Goal: Task Accomplishment & Management: Use online tool/utility

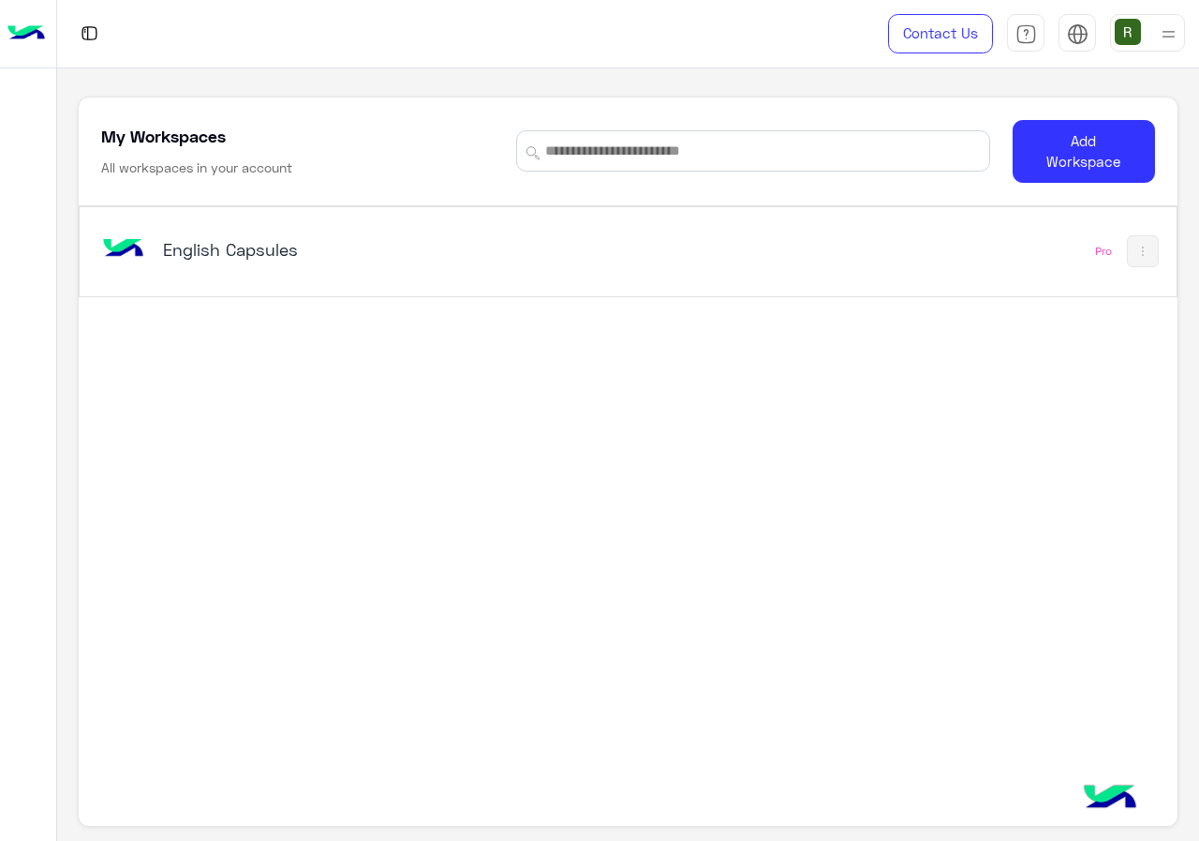
click at [499, 267] on div "English Capsules" at bounding box center [415, 251] width 637 height 54
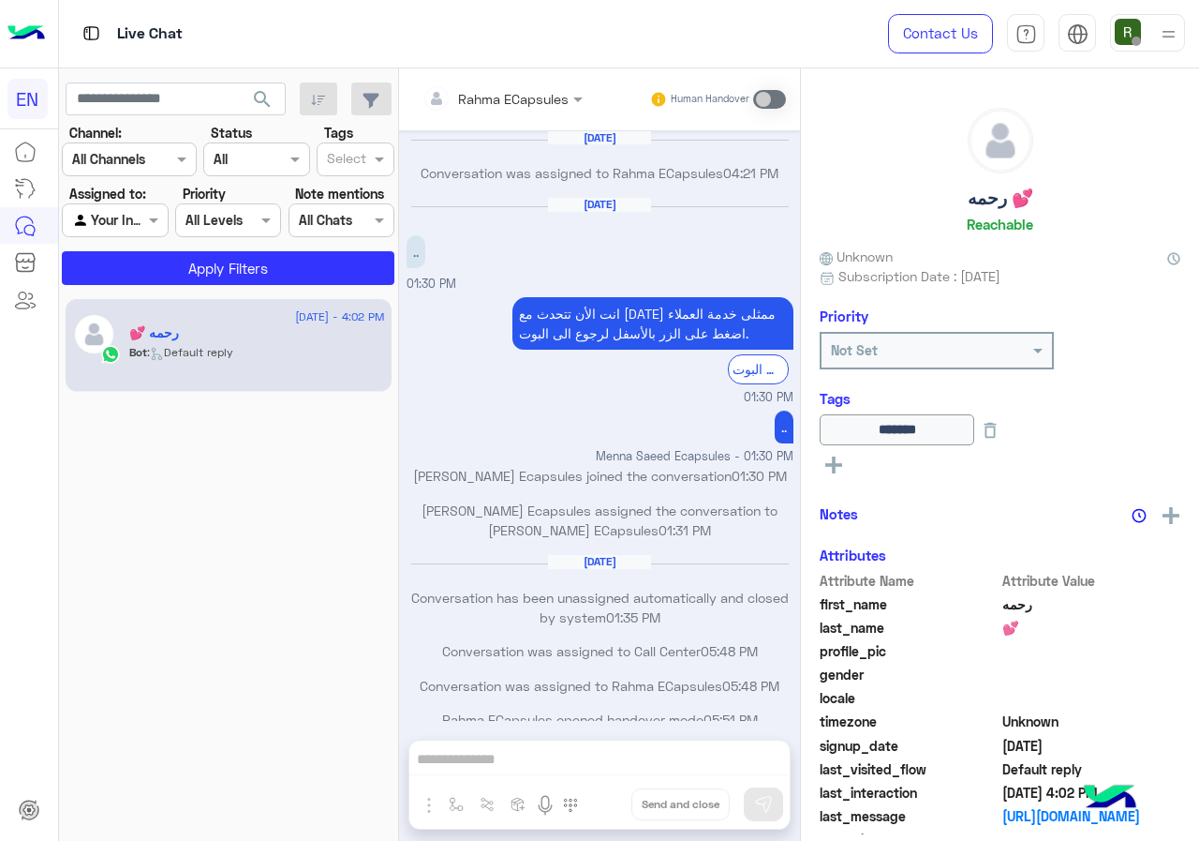
scroll to position [908, 0]
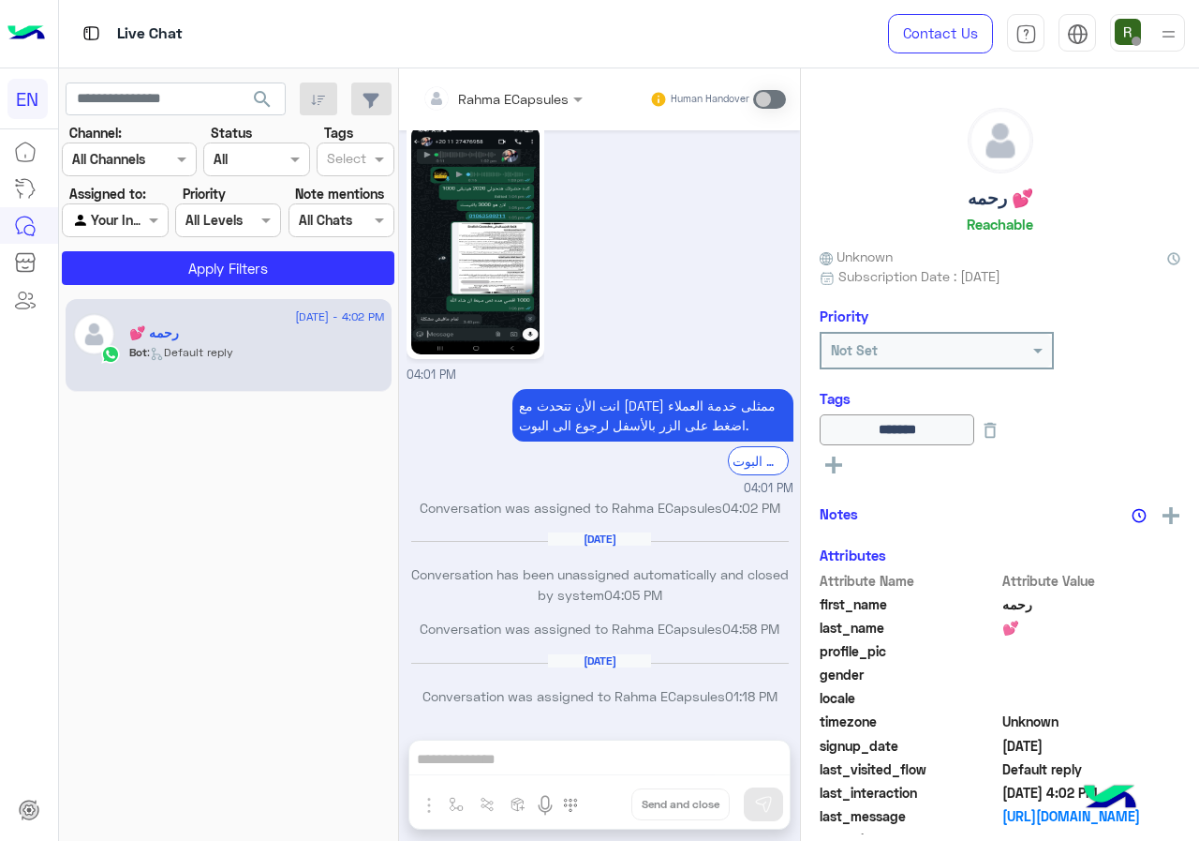
click at [139, 178] on section "Channel: Channel All Channels Status Channel All Tags Select Assigned to: Agent…" at bounding box center [229, 204] width 312 height 162
click at [141, 167] on input "text" at bounding box center [106, 160] width 68 height 20
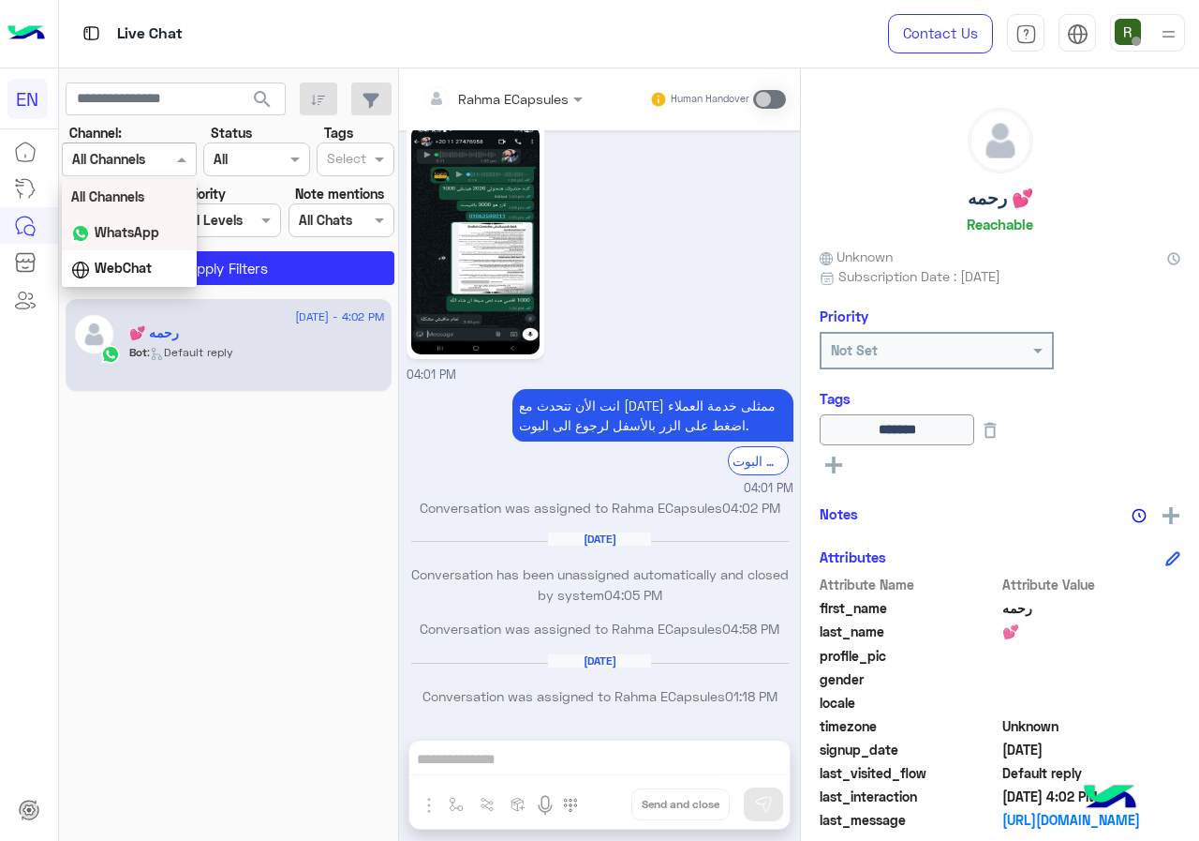
click at [136, 233] on b "WhatsApp" at bounding box center [127, 232] width 65 height 16
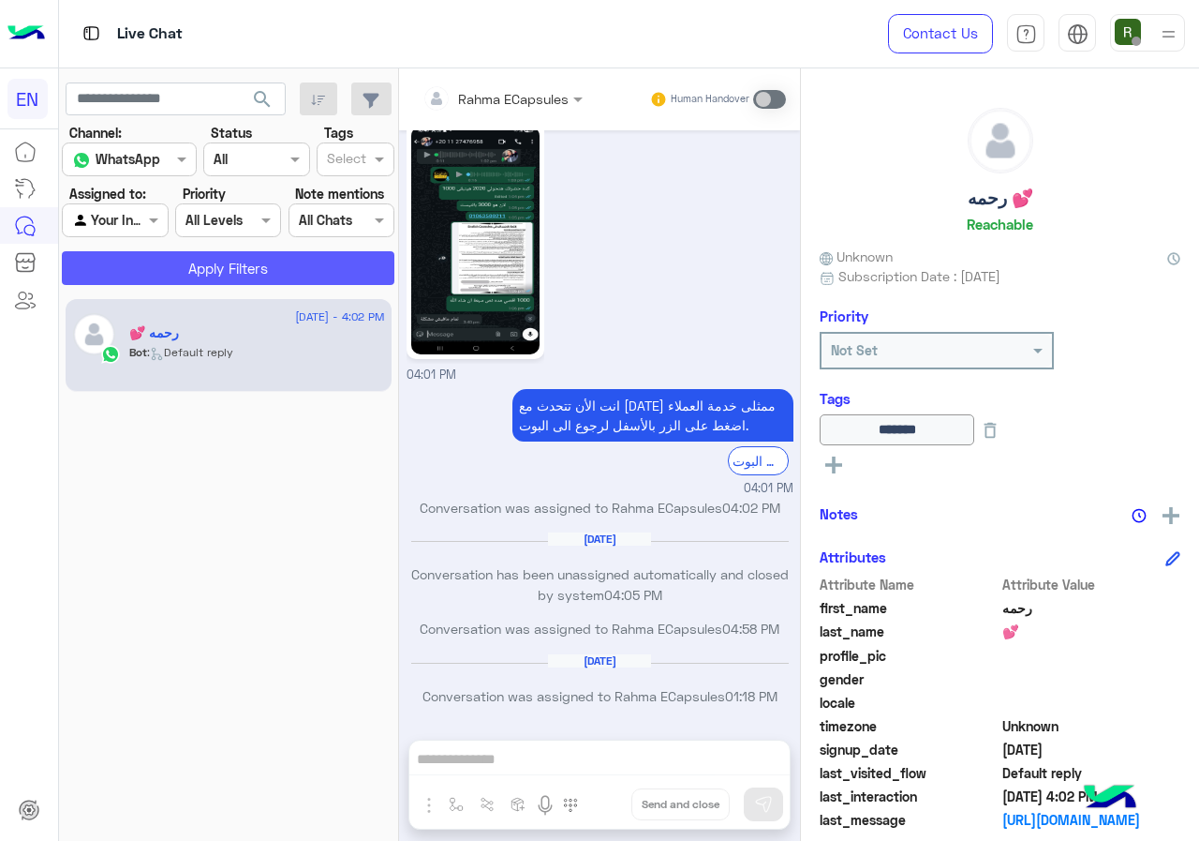
click at [151, 278] on button "Apply Filters" at bounding box center [228, 268] width 333 height 34
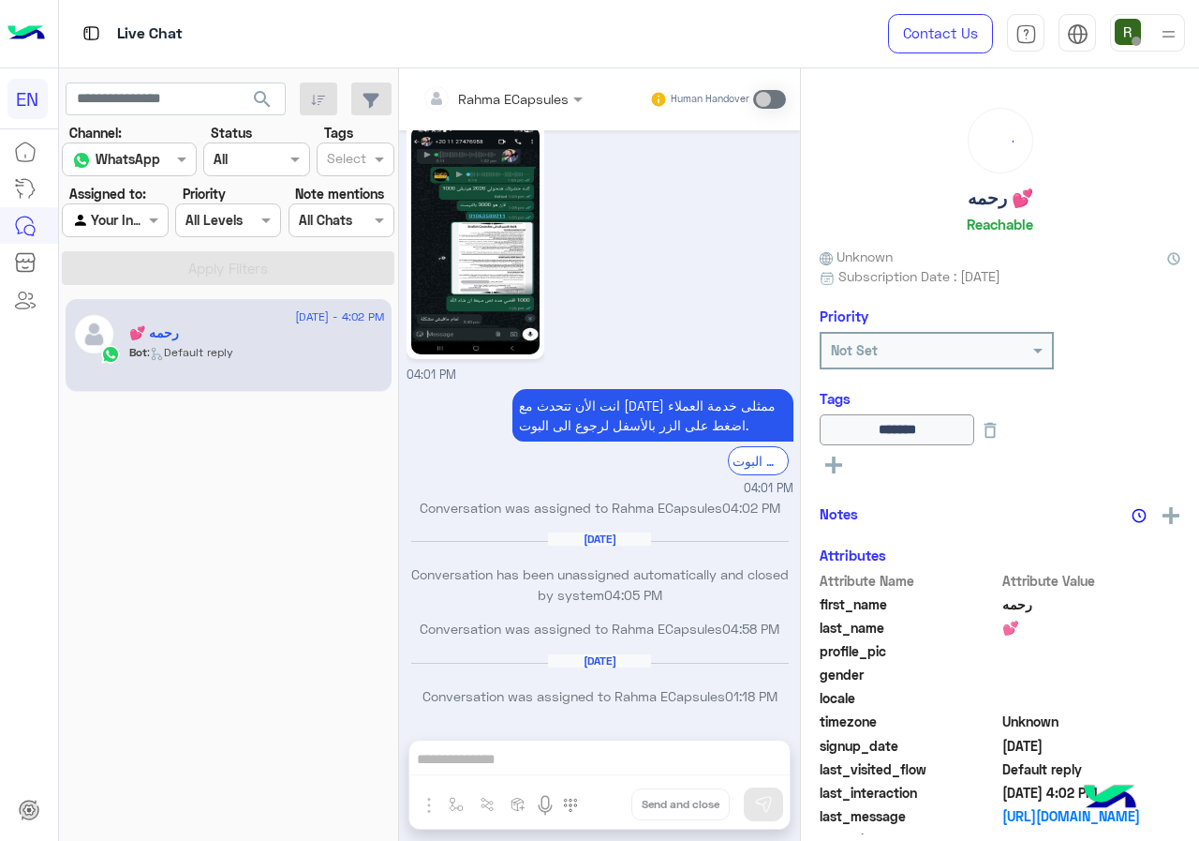
click at [131, 235] on div "Agent Filter Your Inbox" at bounding box center [115, 220] width 106 height 34
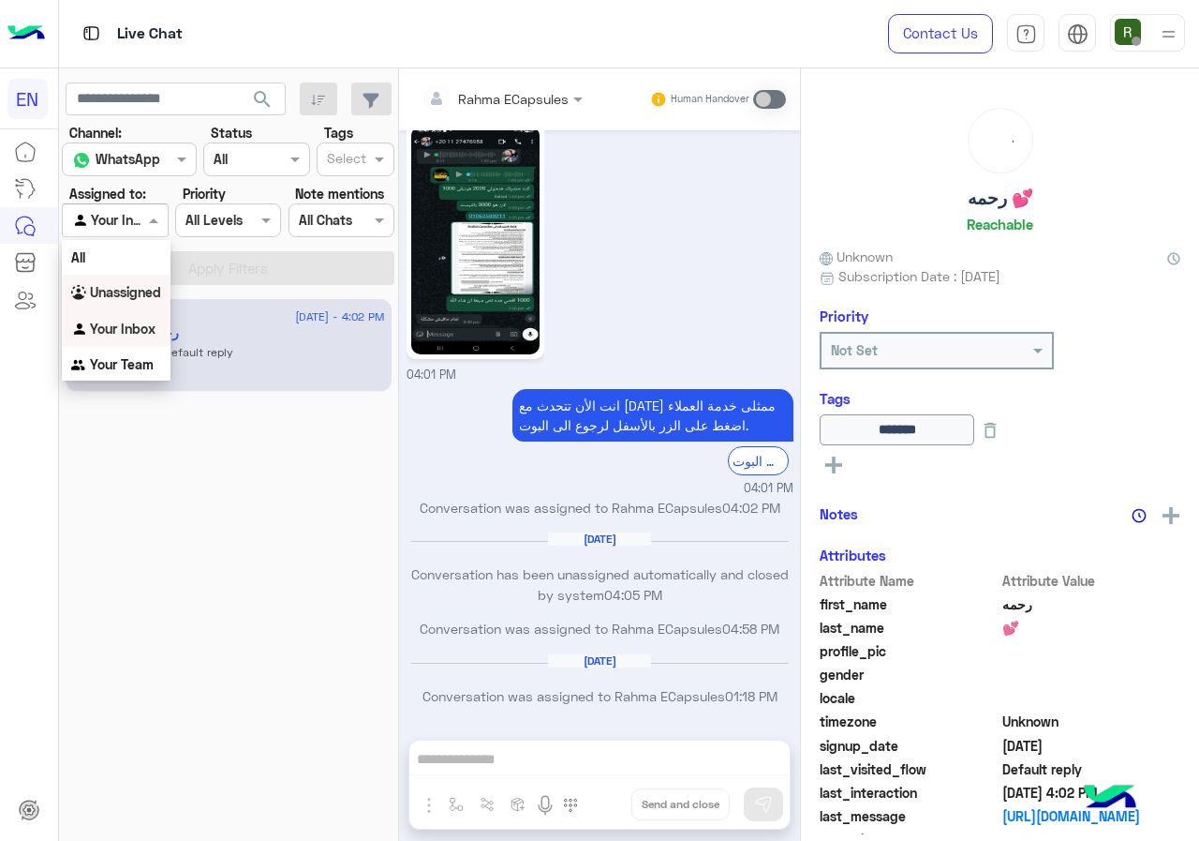
click at [127, 286] on b "Unassigned" at bounding box center [125, 292] width 71 height 16
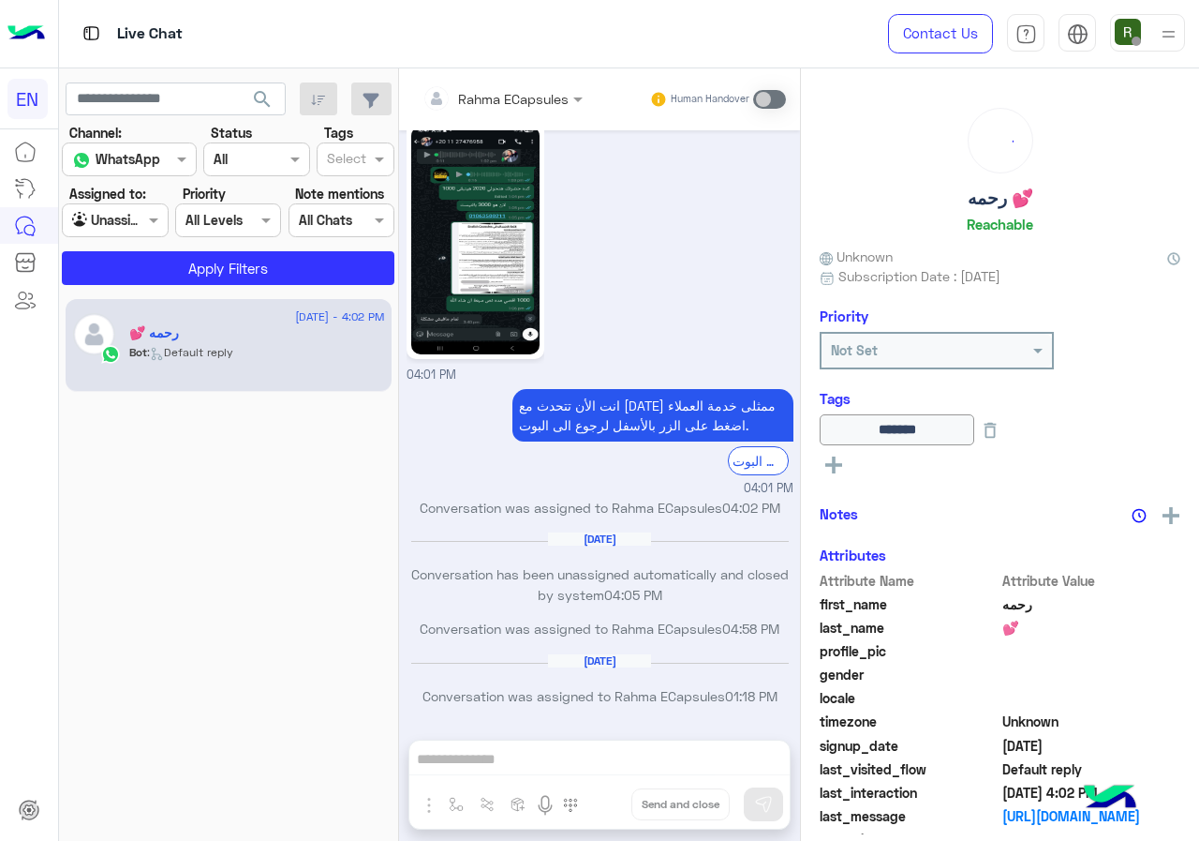
click at [127, 286] on app-inbox-users-filters "search Channel: Channel WhatsApp Status Channel All Tags Select Assigned to: Ag…" at bounding box center [229, 180] width 340 height 224
click at [131, 274] on button "Apply Filters" at bounding box center [228, 268] width 333 height 34
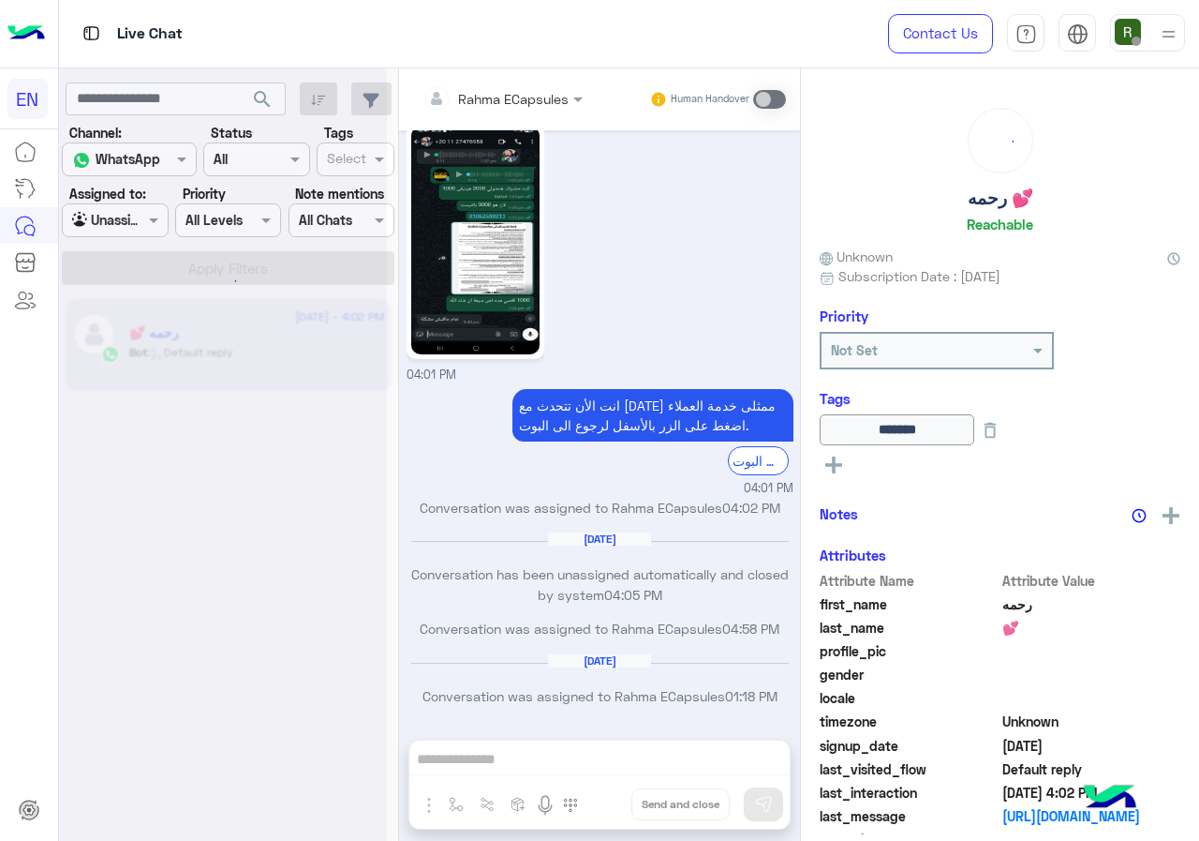
click at [176, 570] on div at bounding box center [223, 427] width 328 height 841
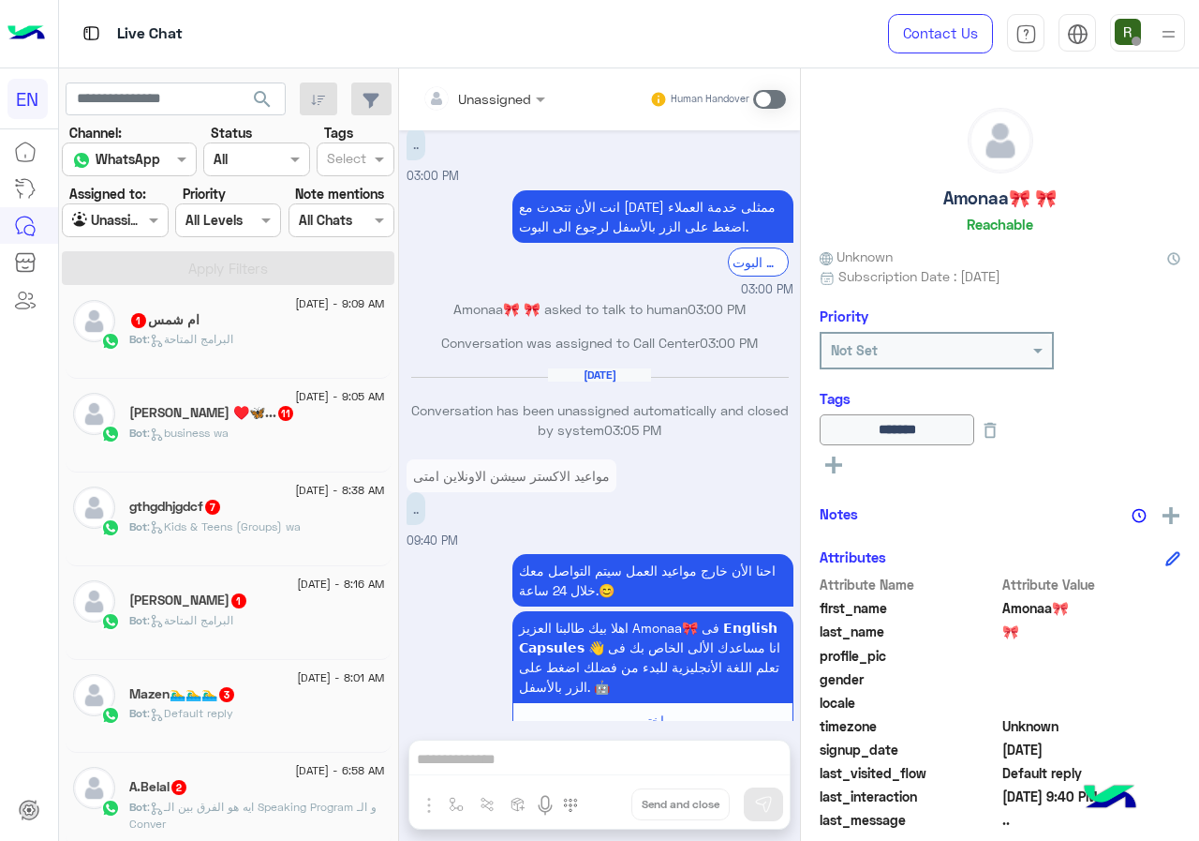
scroll to position [1321, 0]
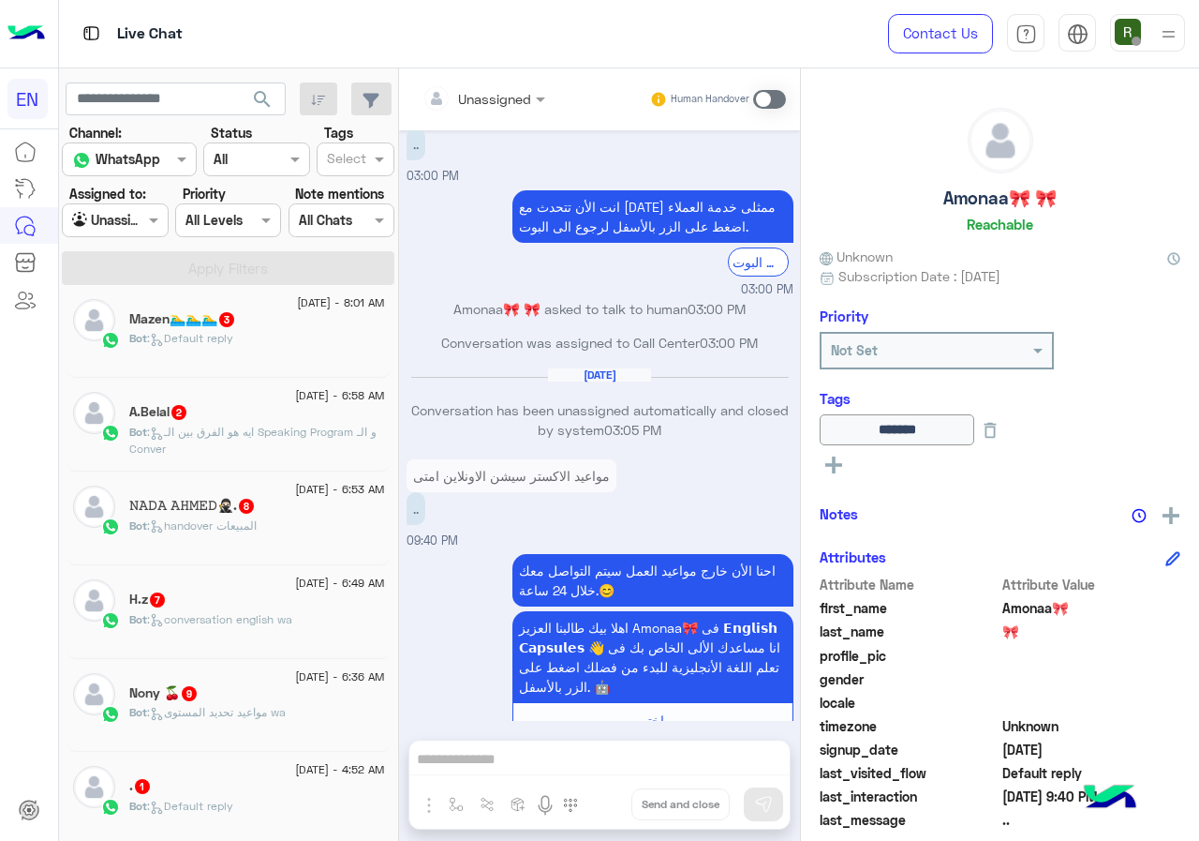
click at [235, 769] on div "27 August - 4:52 AM" at bounding box center [257, 772] width 256 height 12
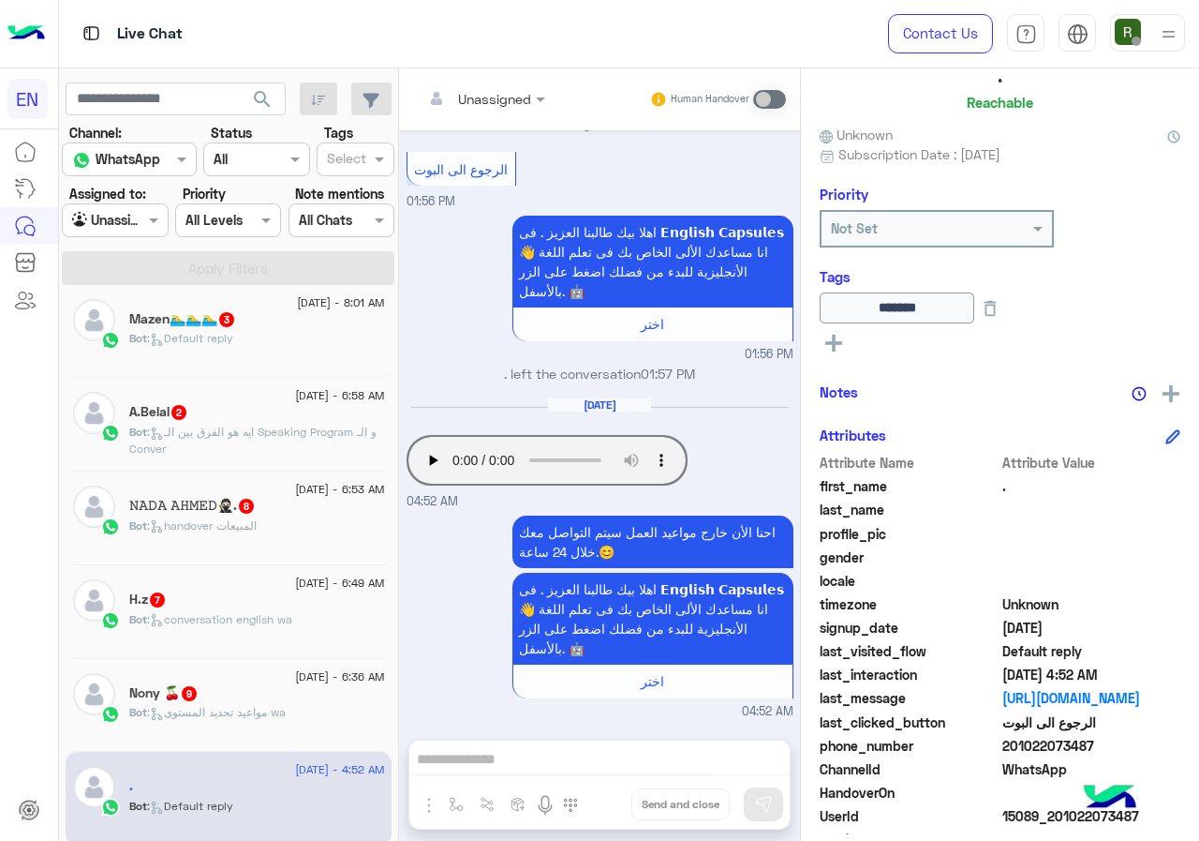
scroll to position [207, 0]
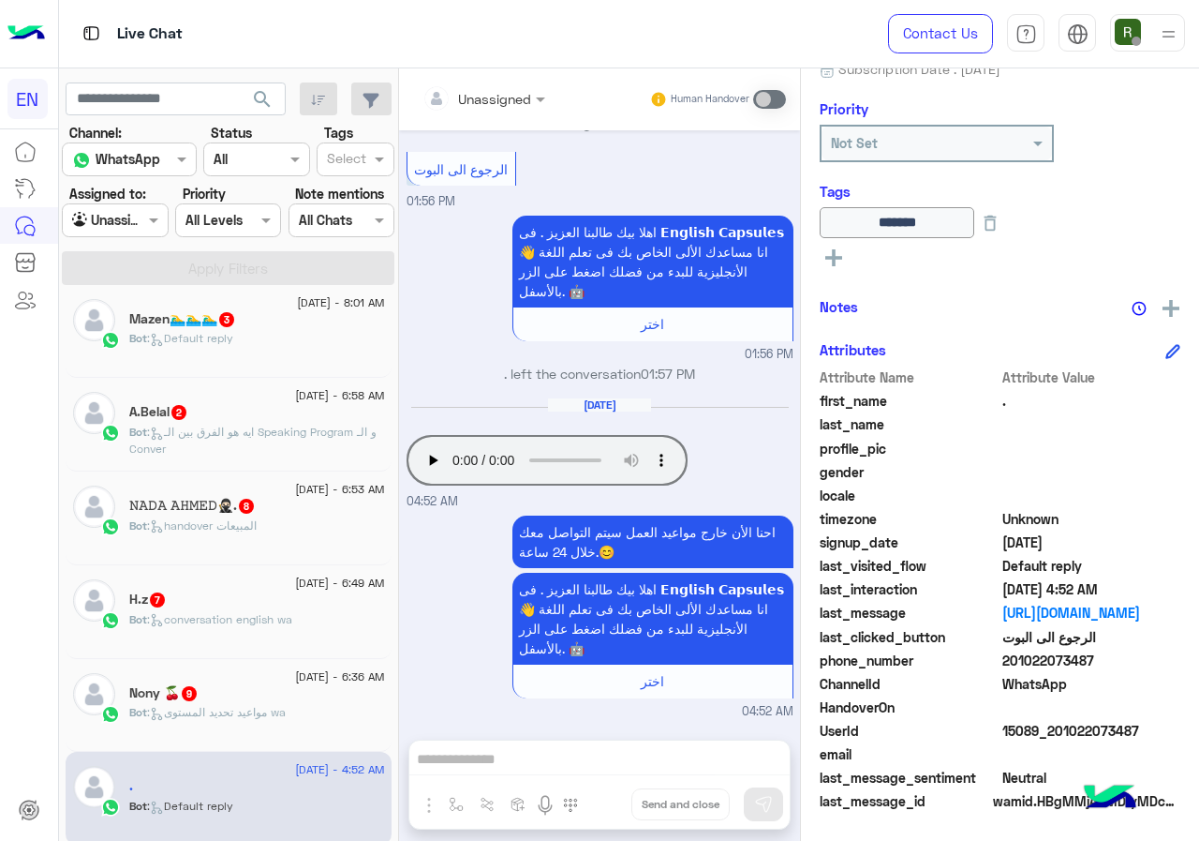
click at [279, 360] on div "Bot : Default reply" at bounding box center [257, 346] width 256 height 33
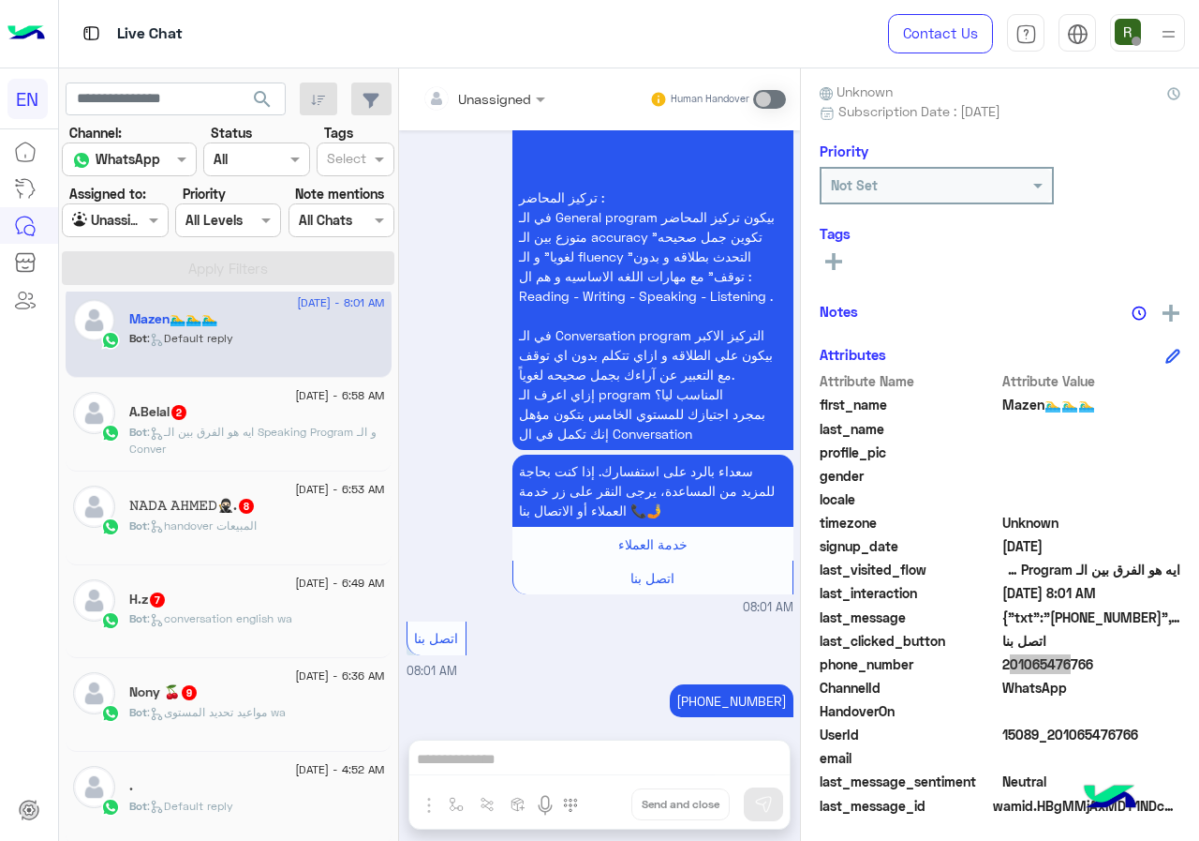
scroll to position [169, 0]
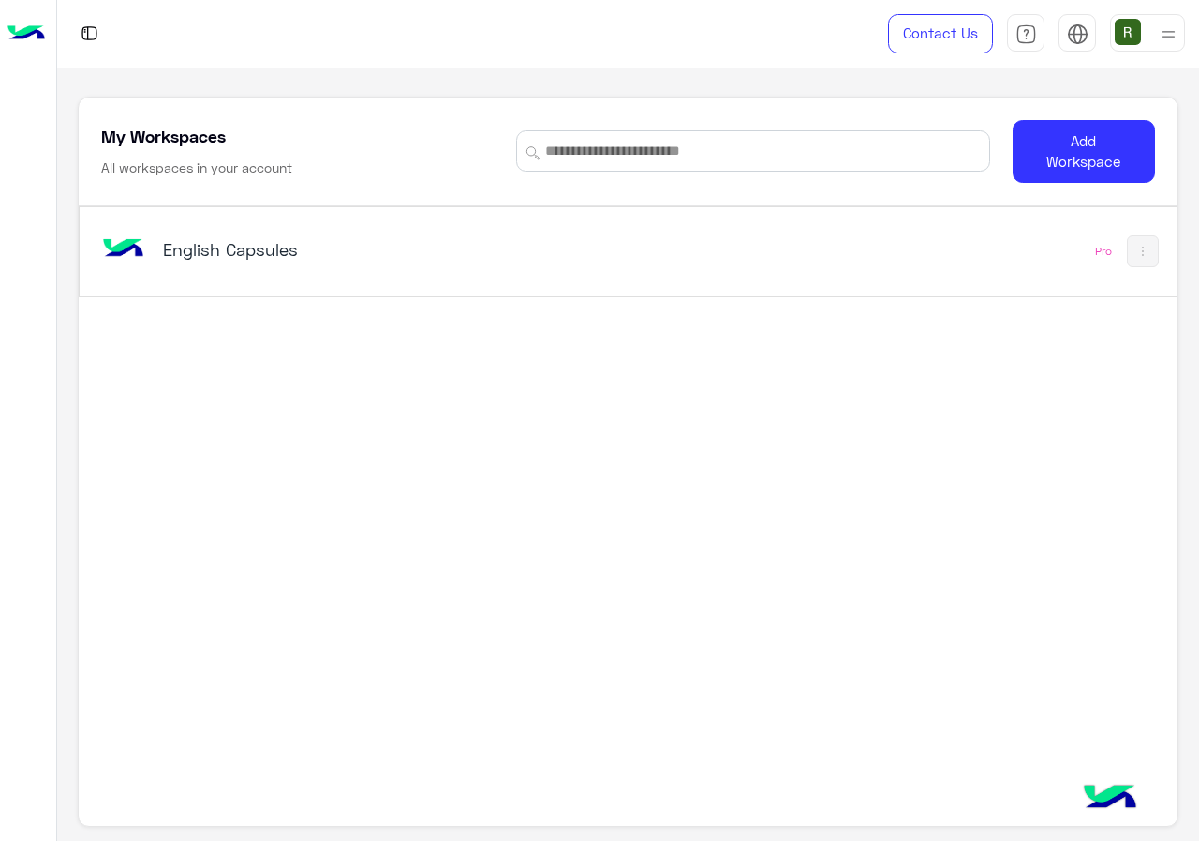
click at [371, 313] on div "English Capsules Pro" at bounding box center [628, 480] width 1098 height 548
click at [385, 291] on div "English Capsules Pro" at bounding box center [628, 251] width 1096 height 89
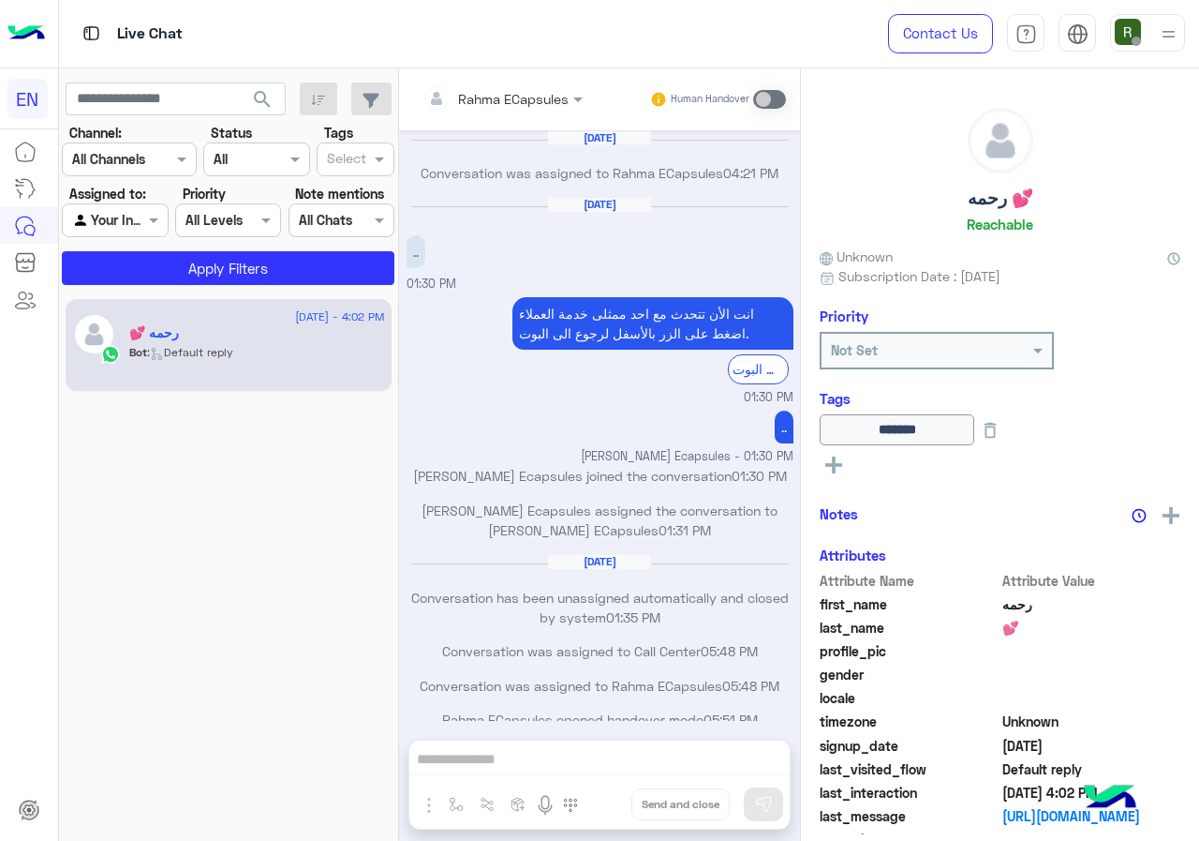
scroll to position [908, 0]
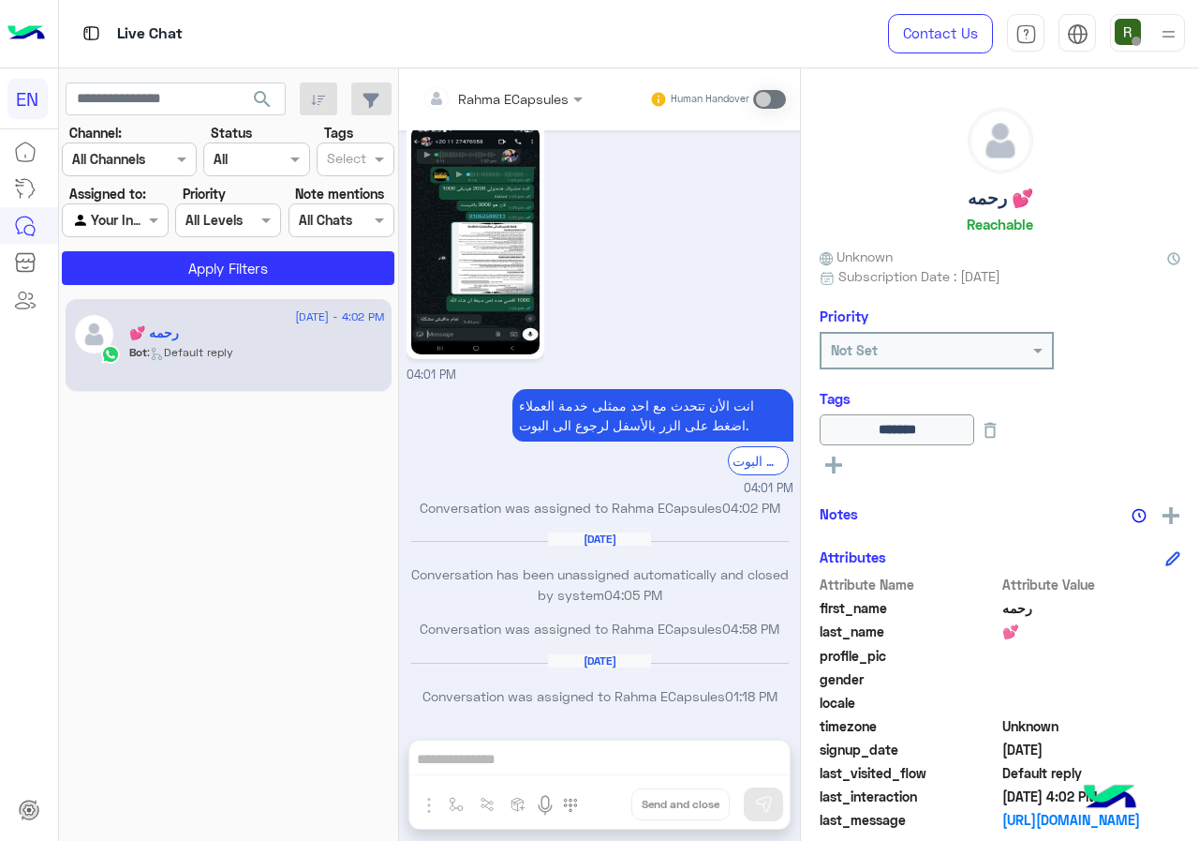
click at [116, 218] on div at bounding box center [115, 220] width 104 height 22
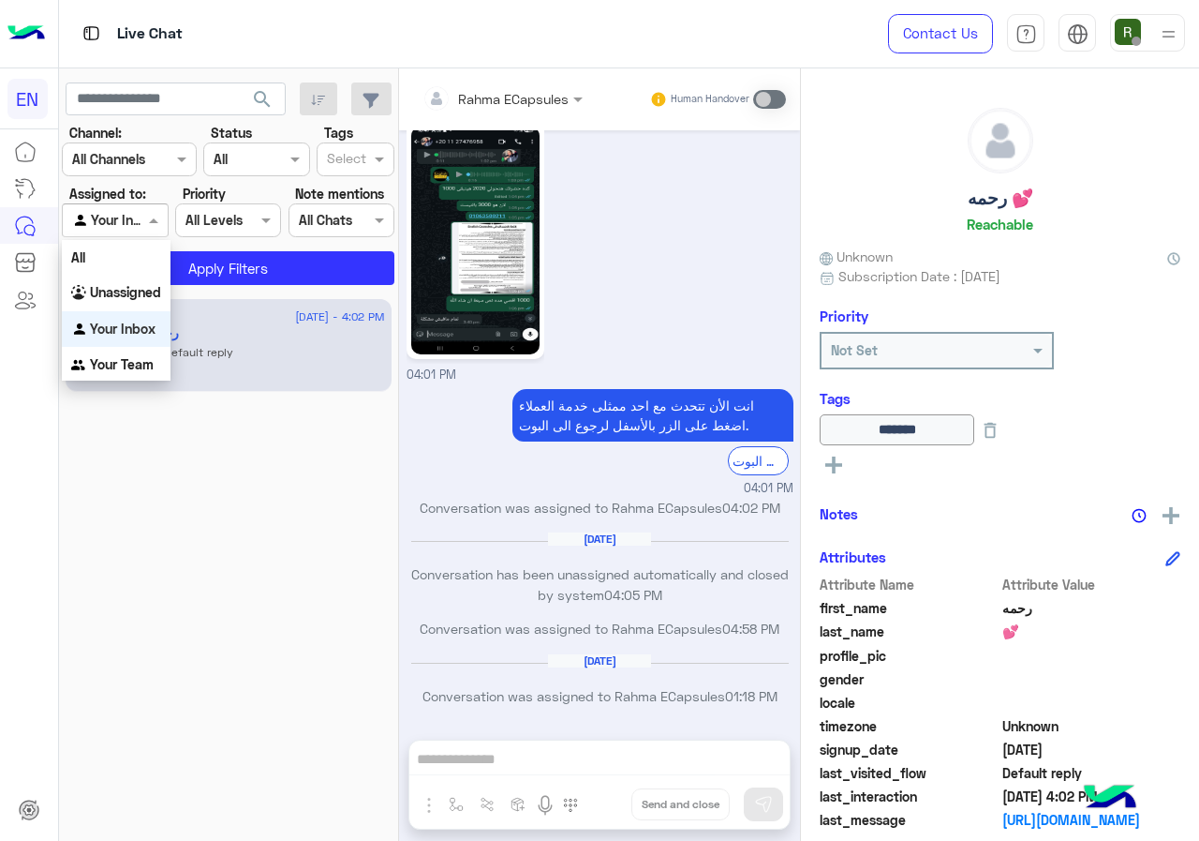
click at [143, 156] on div at bounding box center [129, 159] width 133 height 22
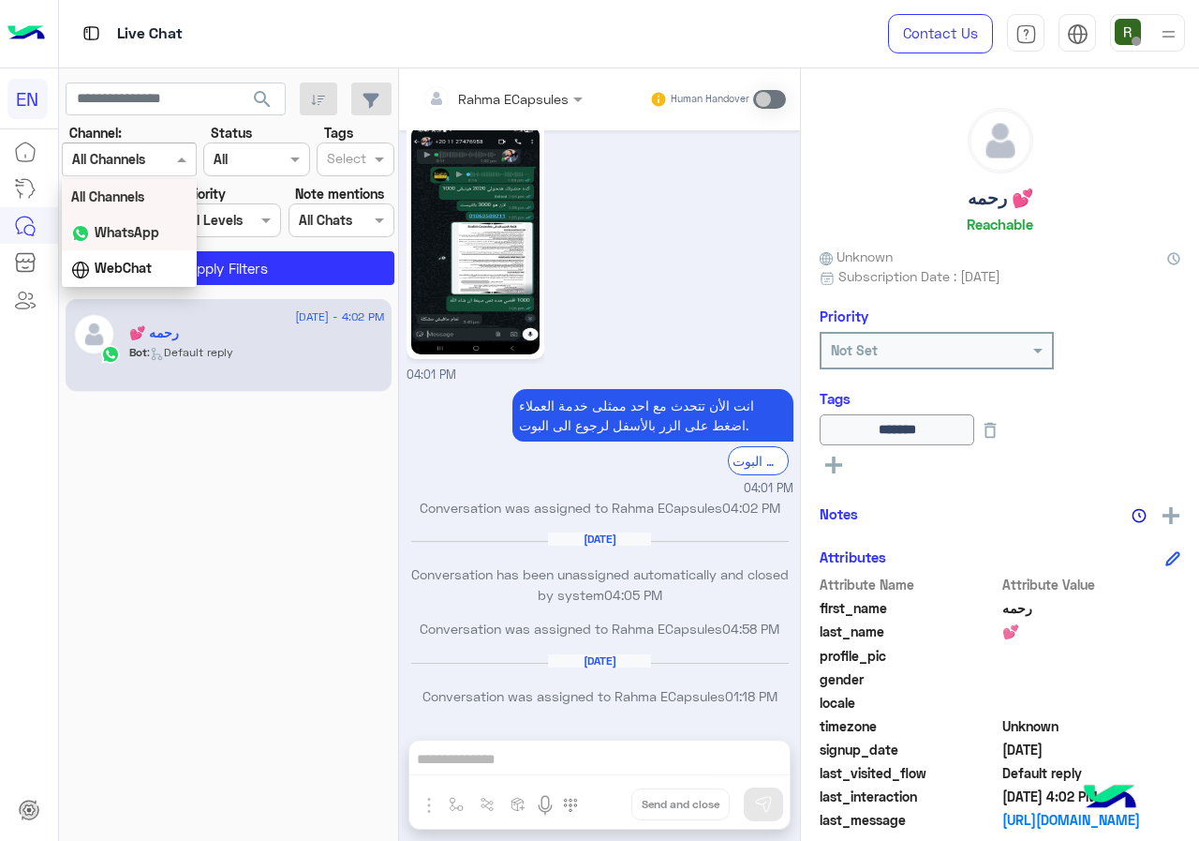
click at [157, 229] on b "WhatsApp" at bounding box center [127, 232] width 65 height 16
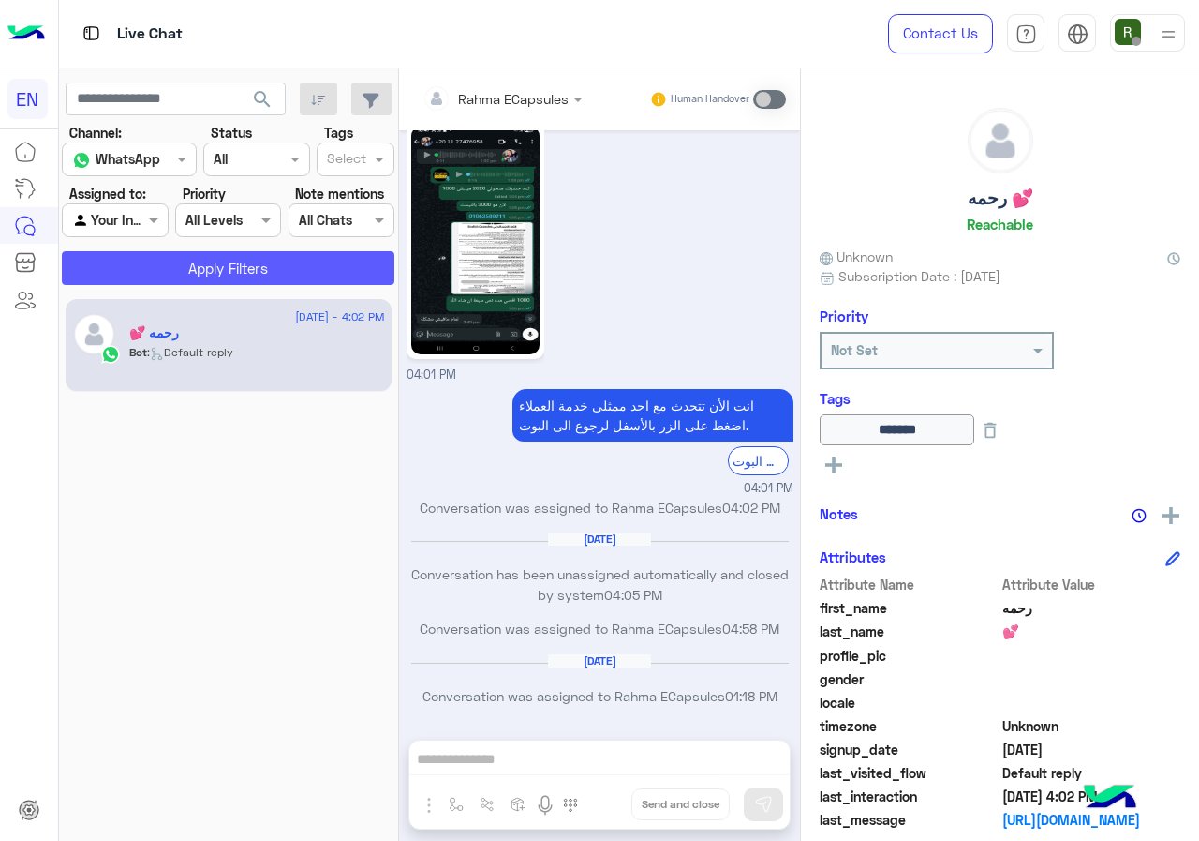
click at [178, 273] on button "Apply Filters" at bounding box center [228, 268] width 333 height 34
